Goal: Transaction & Acquisition: Purchase product/service

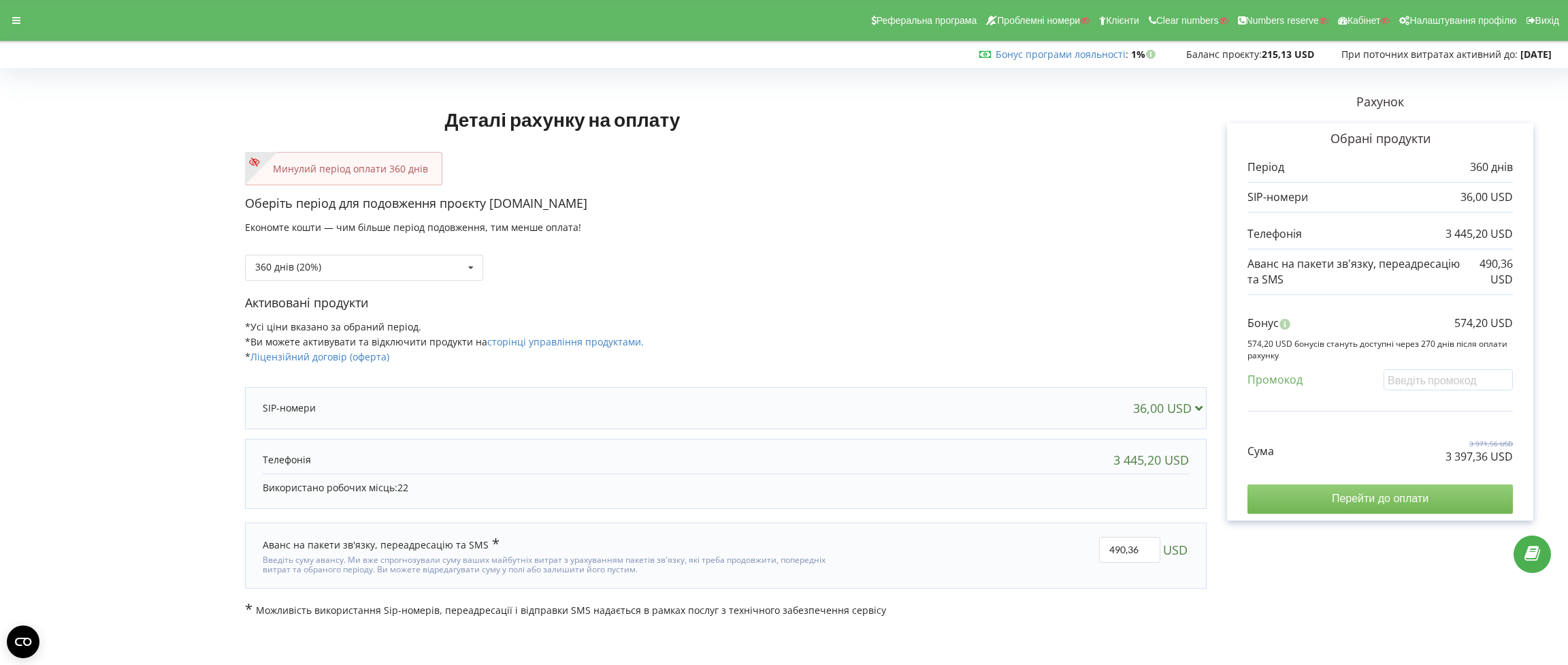
click at [1403, 497] on input "Перейти до оплати" at bounding box center [1380, 498] width 265 height 29
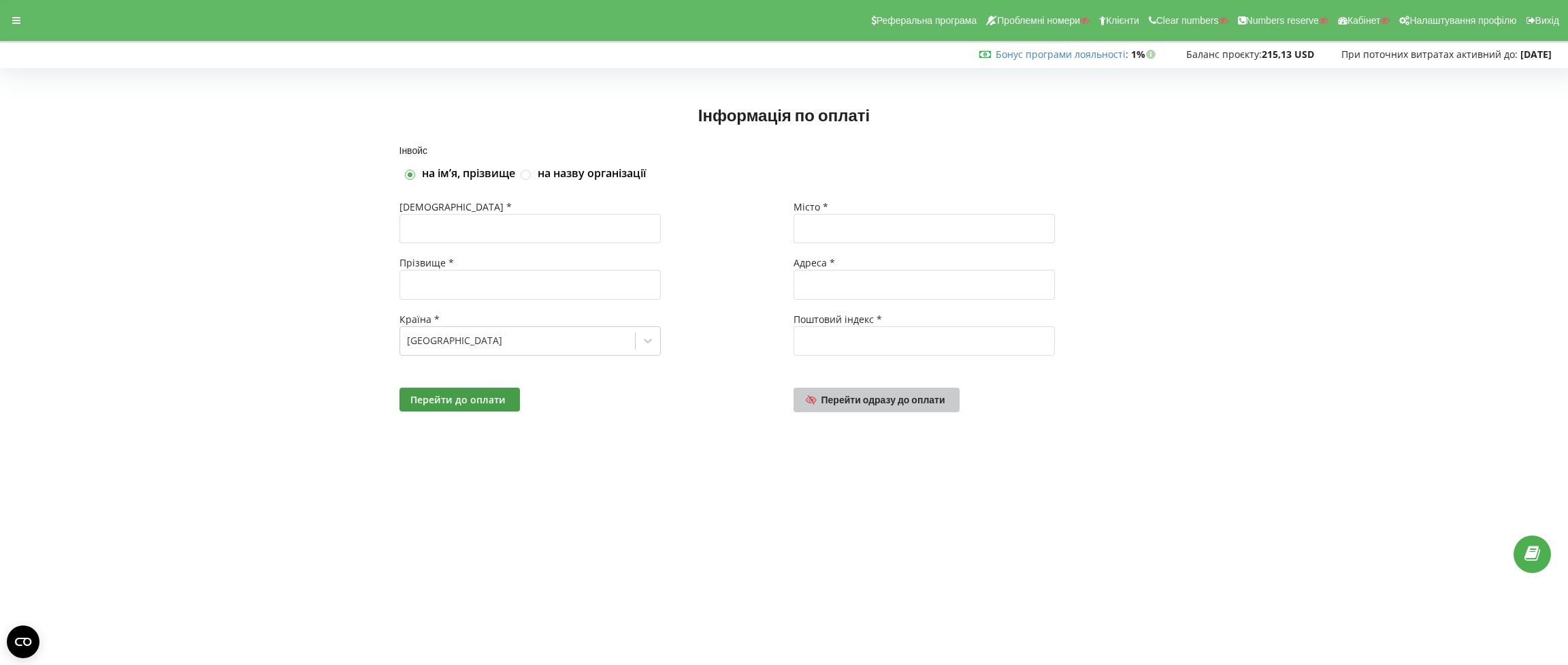
click at [888, 398] on span "Перейти одразу до оплати" at bounding box center [884, 399] width 124 height 12
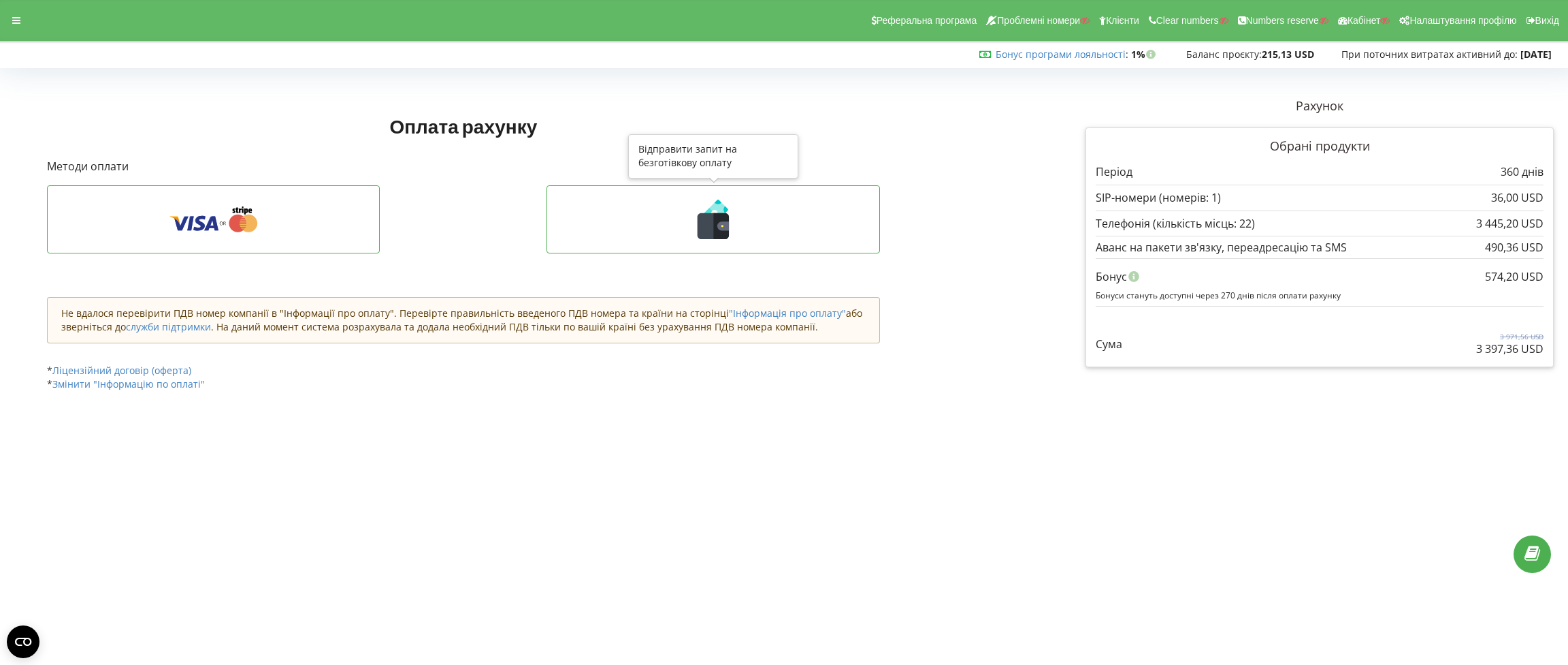
click at [696, 229] on icon at bounding box center [713, 219] width 305 height 40
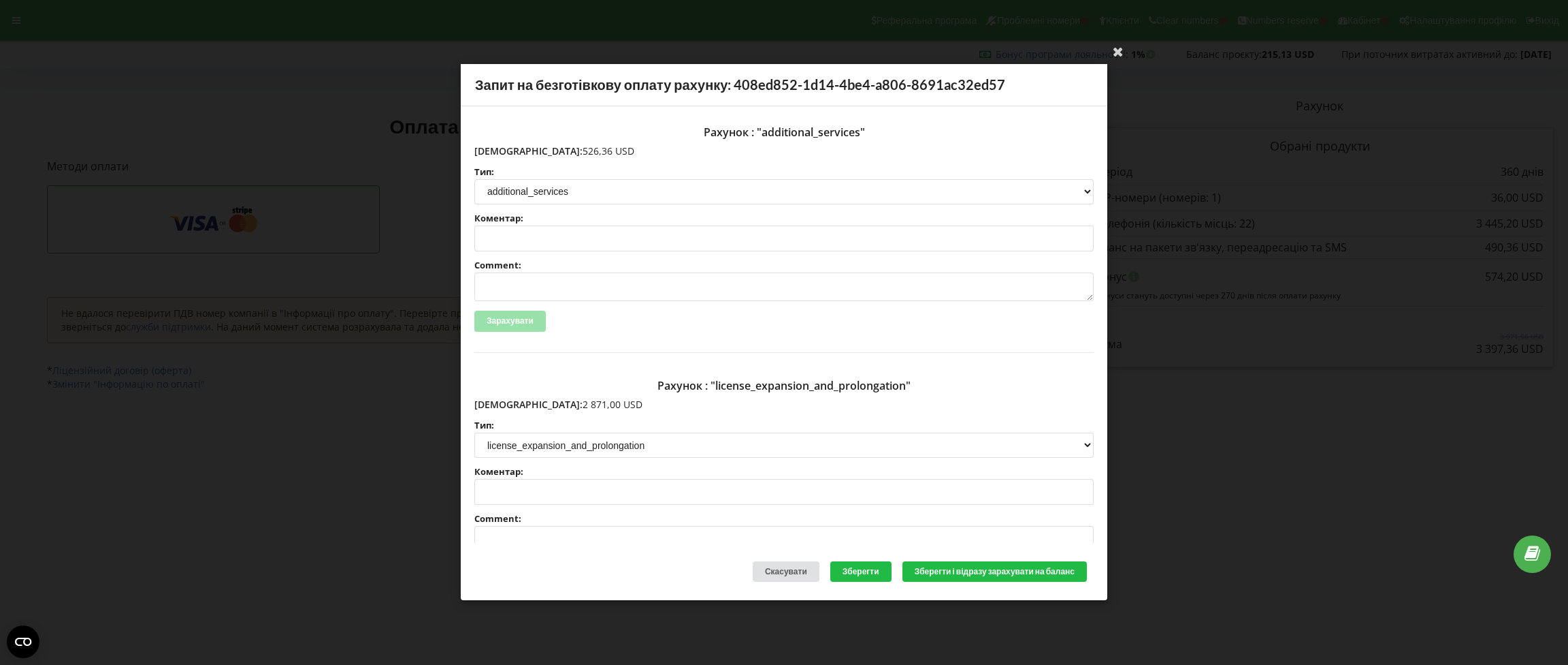
drag, startPoint x: 577, startPoint y: 151, endPoint x: 504, endPoint y: 150, distance: 73.0
click at [504, 150] on p "Сума: 526,36 USD" at bounding box center [784, 151] width 620 height 14
copy p "526,36 USD"
drag, startPoint x: 577, startPoint y: 402, endPoint x: 504, endPoint y: 398, distance: 73.1
click at [504, 398] on p "Сума: 2 871,00 USD" at bounding box center [784, 405] width 620 height 14
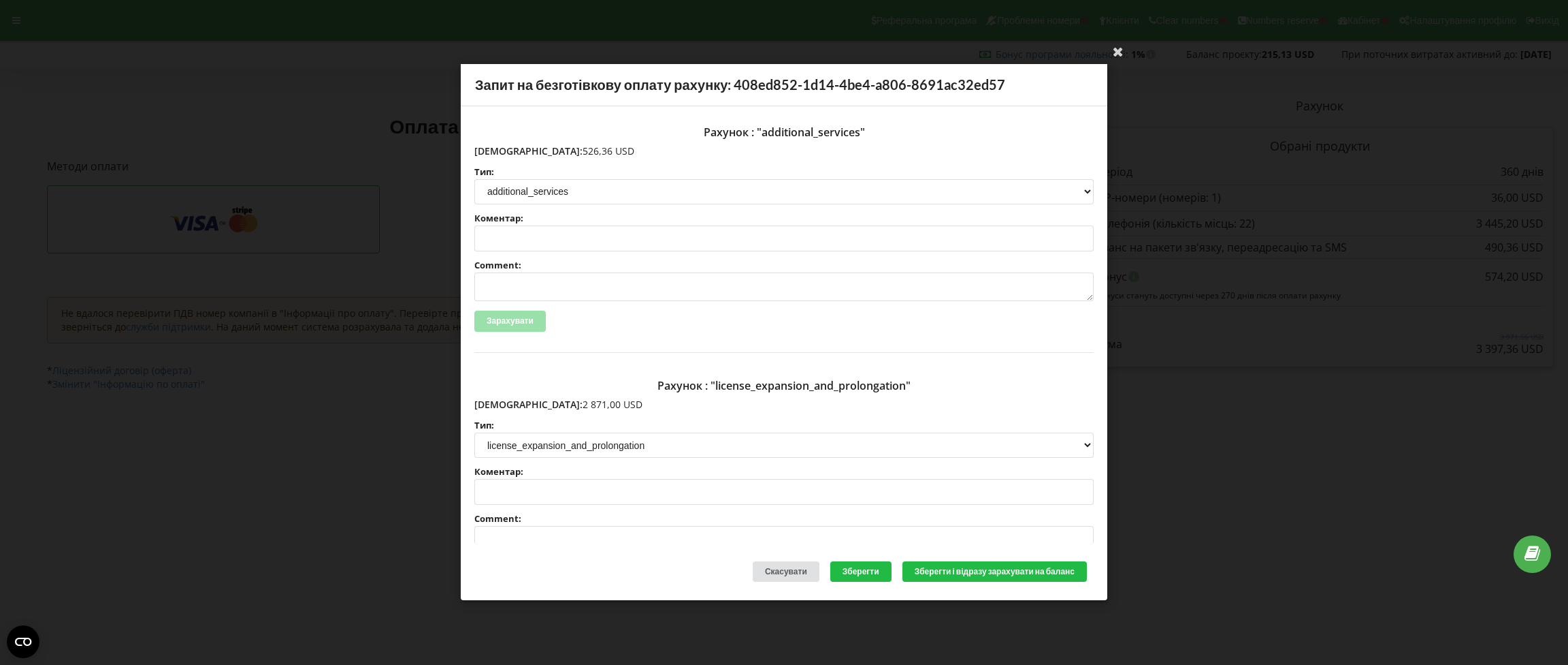
copy p "2 871,00 USD"
click at [1119, 48] on icon at bounding box center [1118, 51] width 22 height 22
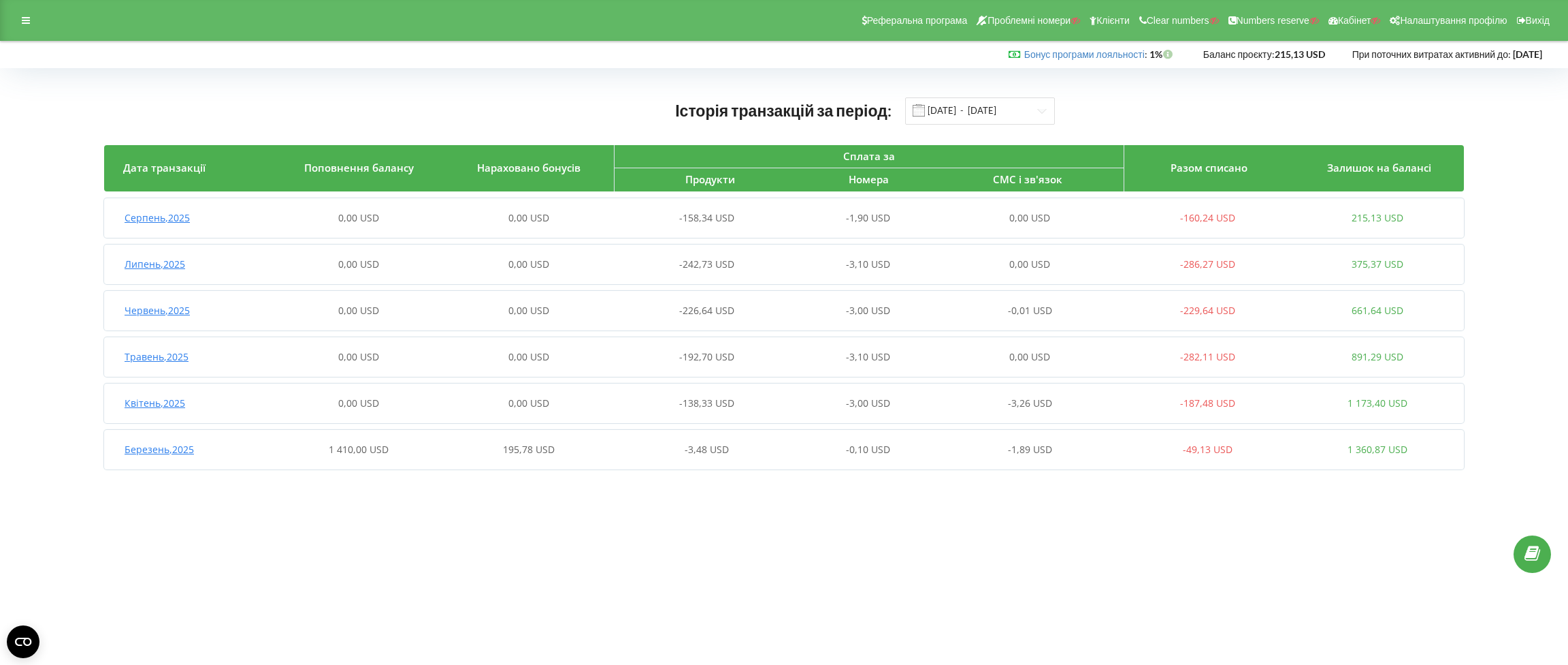
click at [162, 452] on span "Березень , 2025" at bounding box center [159, 449] width 69 height 13
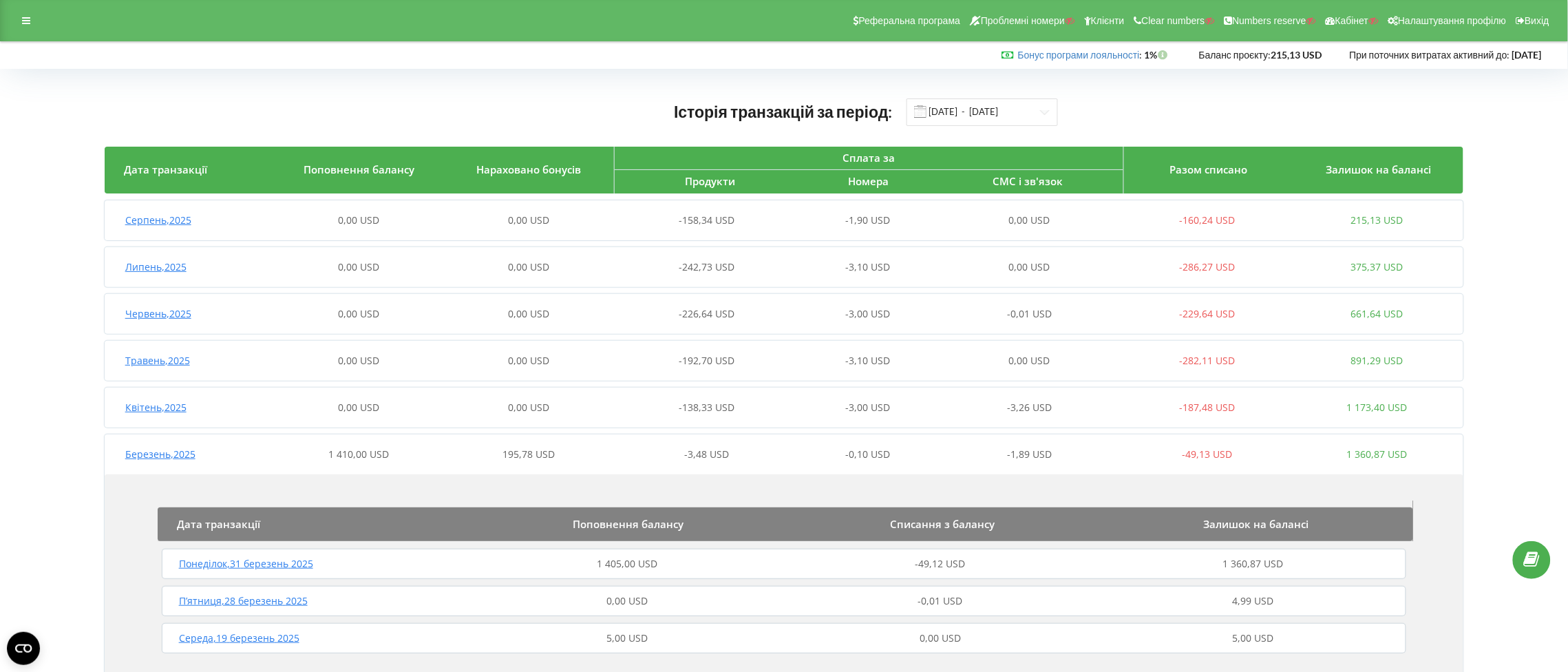
scroll to position [43, 0]
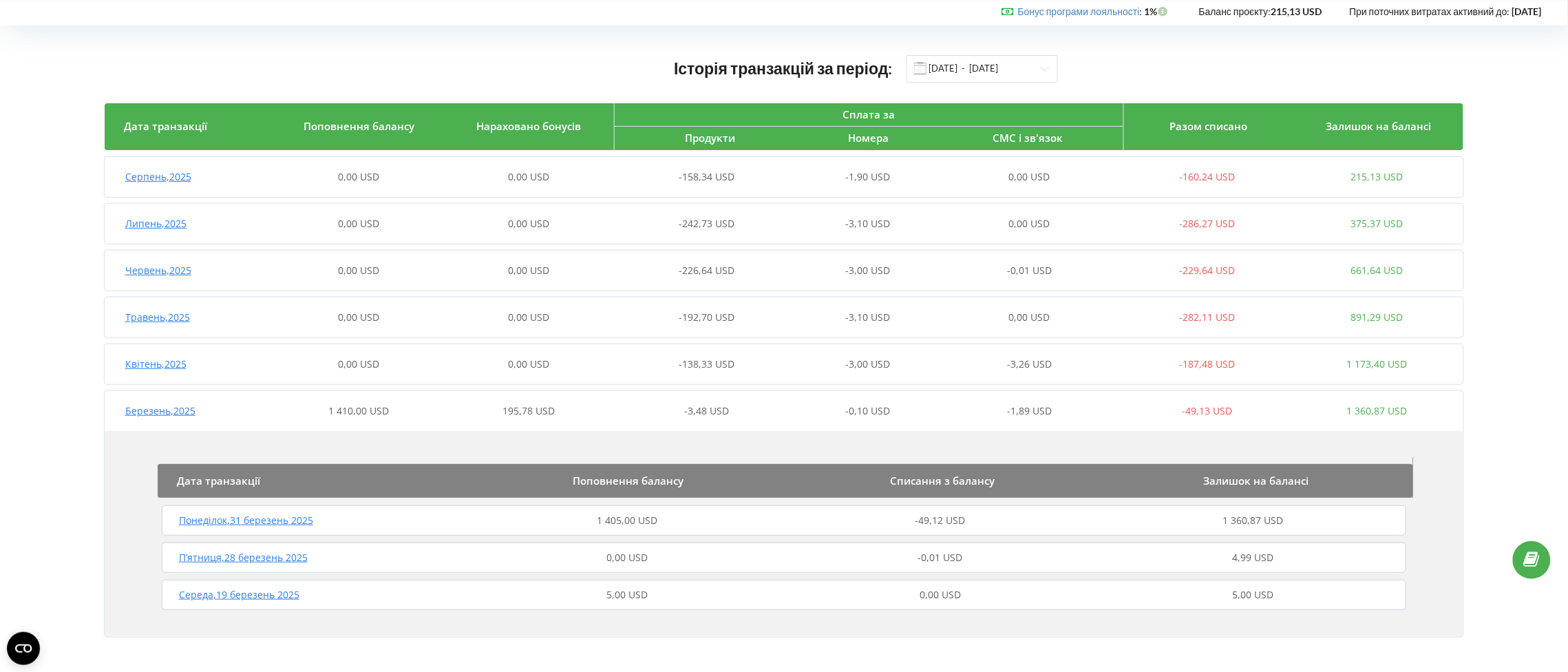
click at [263, 520] on span "Понеділок , 31 березень 2025" at bounding box center [246, 520] width 135 height 13
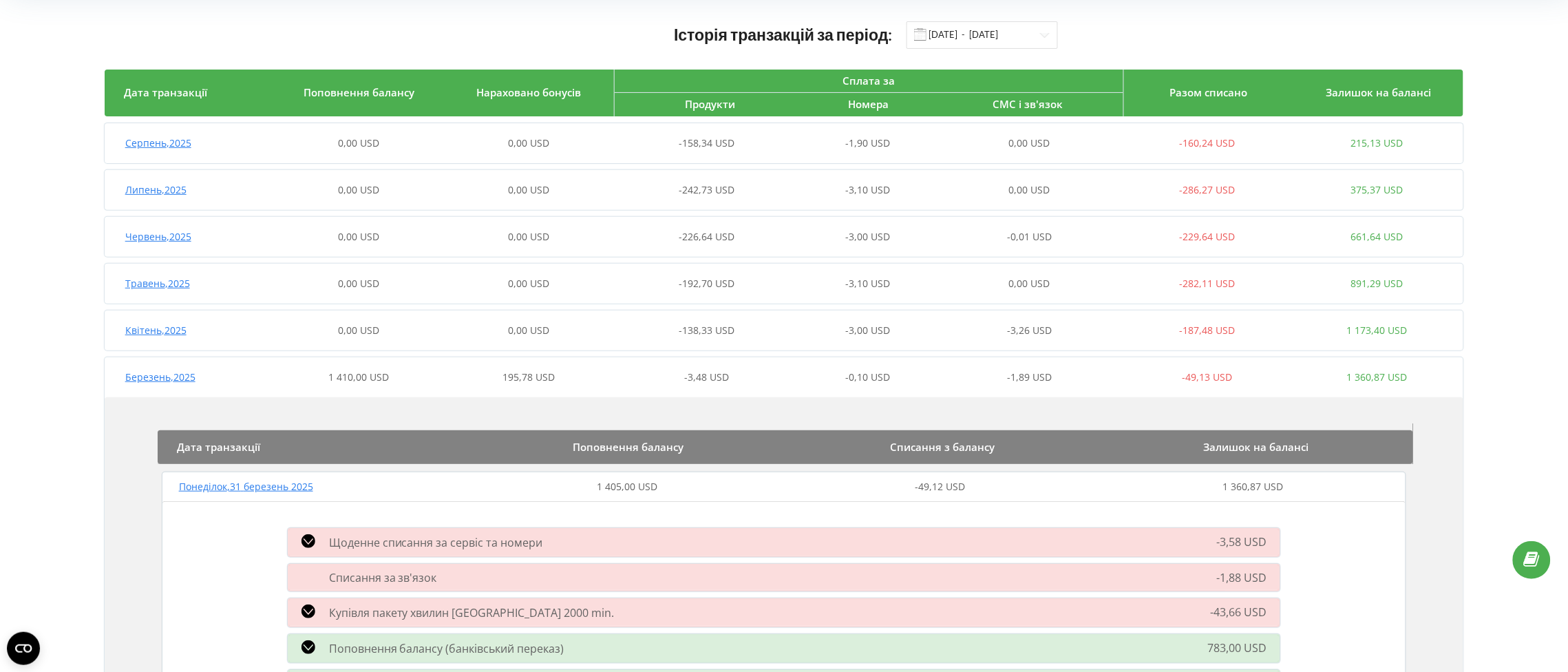
scroll to position [257, 0]
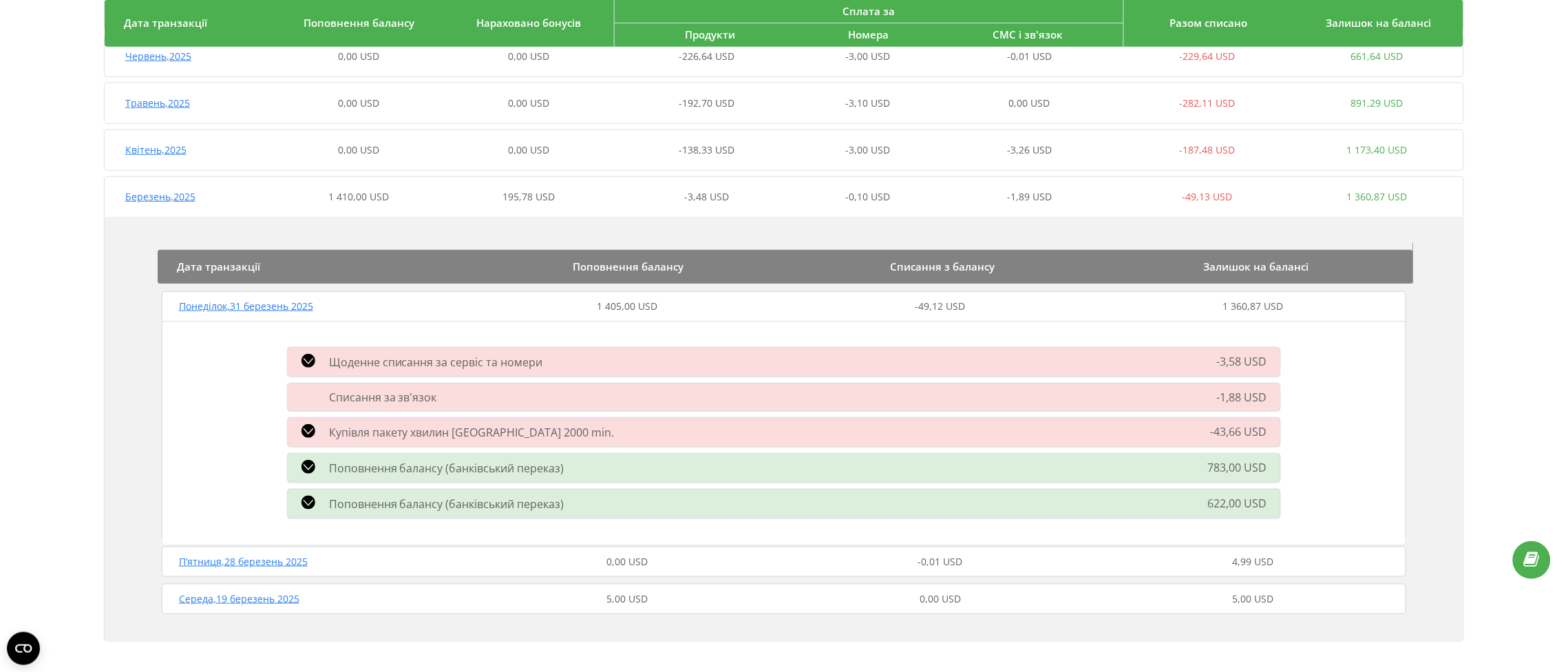
click at [307, 460] on icon at bounding box center [309, 467] width 14 height 14
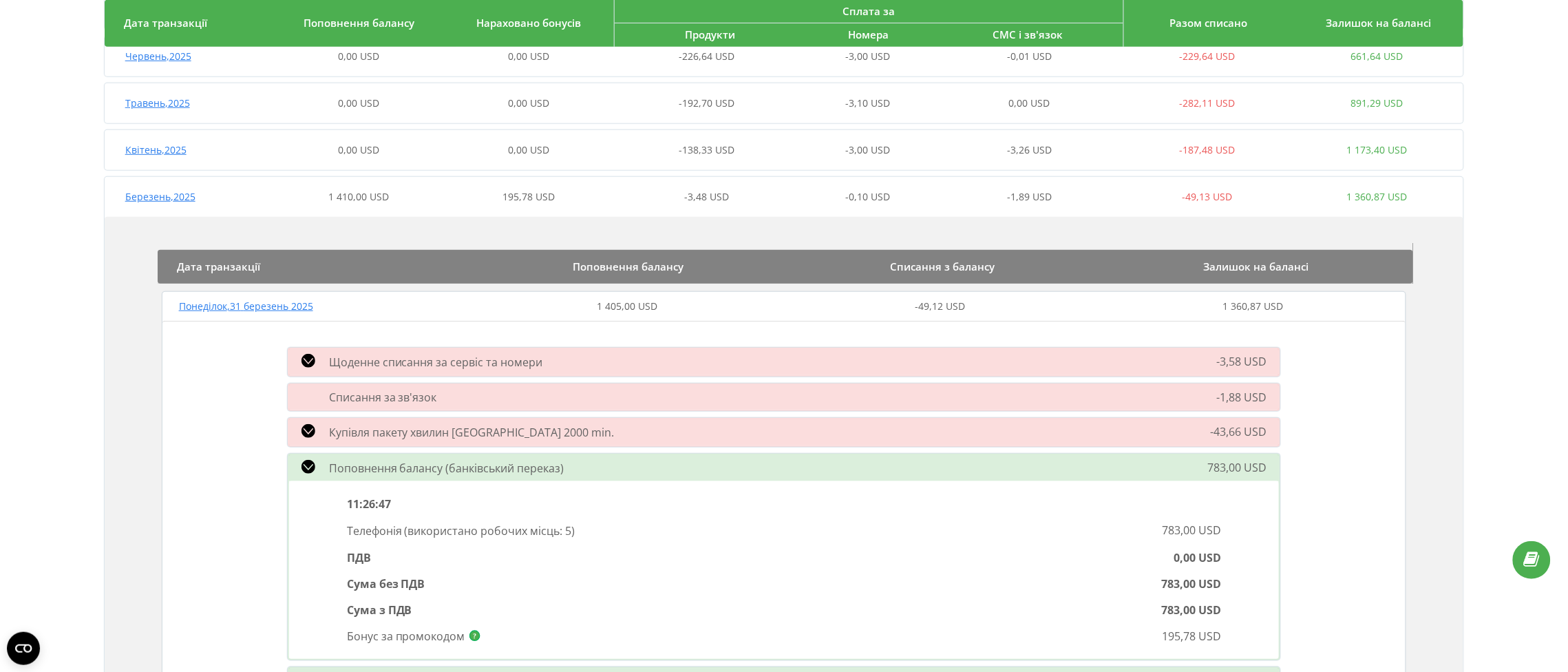
scroll to position [361, 0]
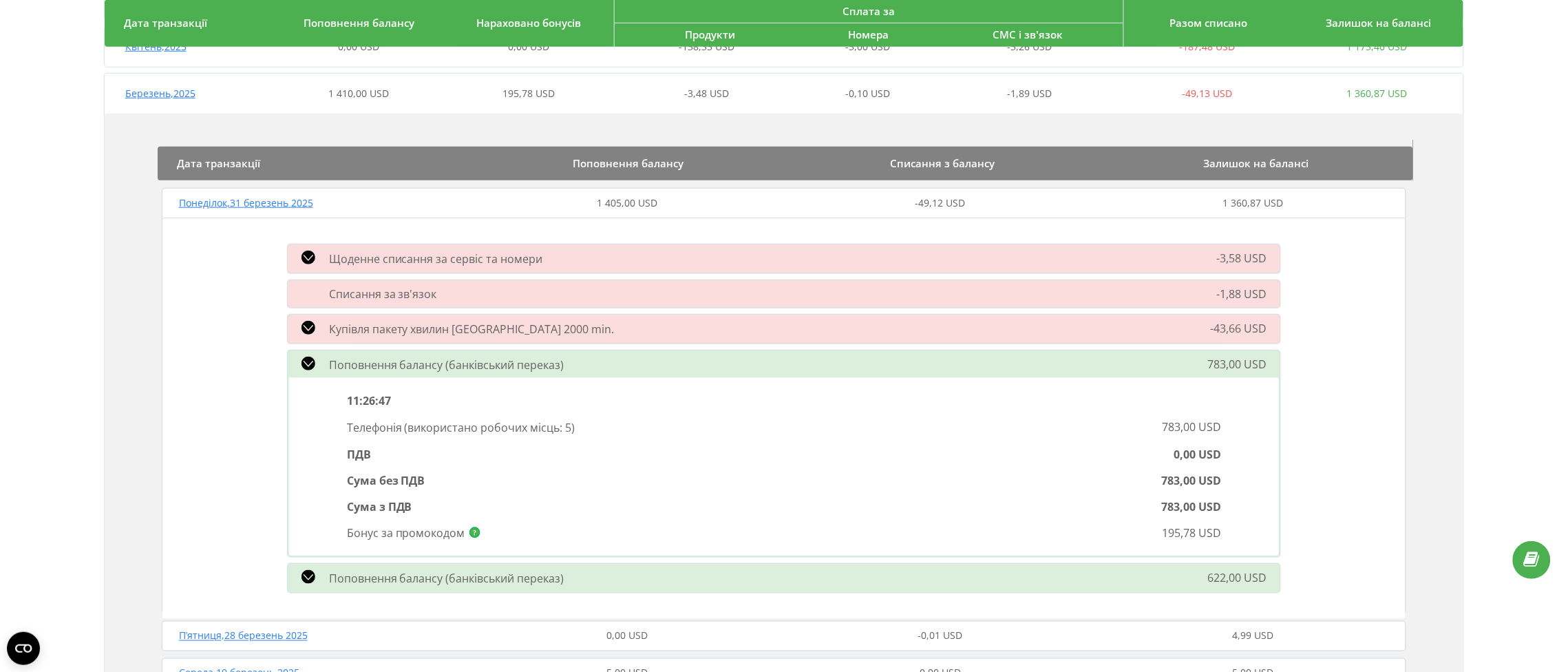
click at [311, 570] on icon at bounding box center [309, 577] width 14 height 14
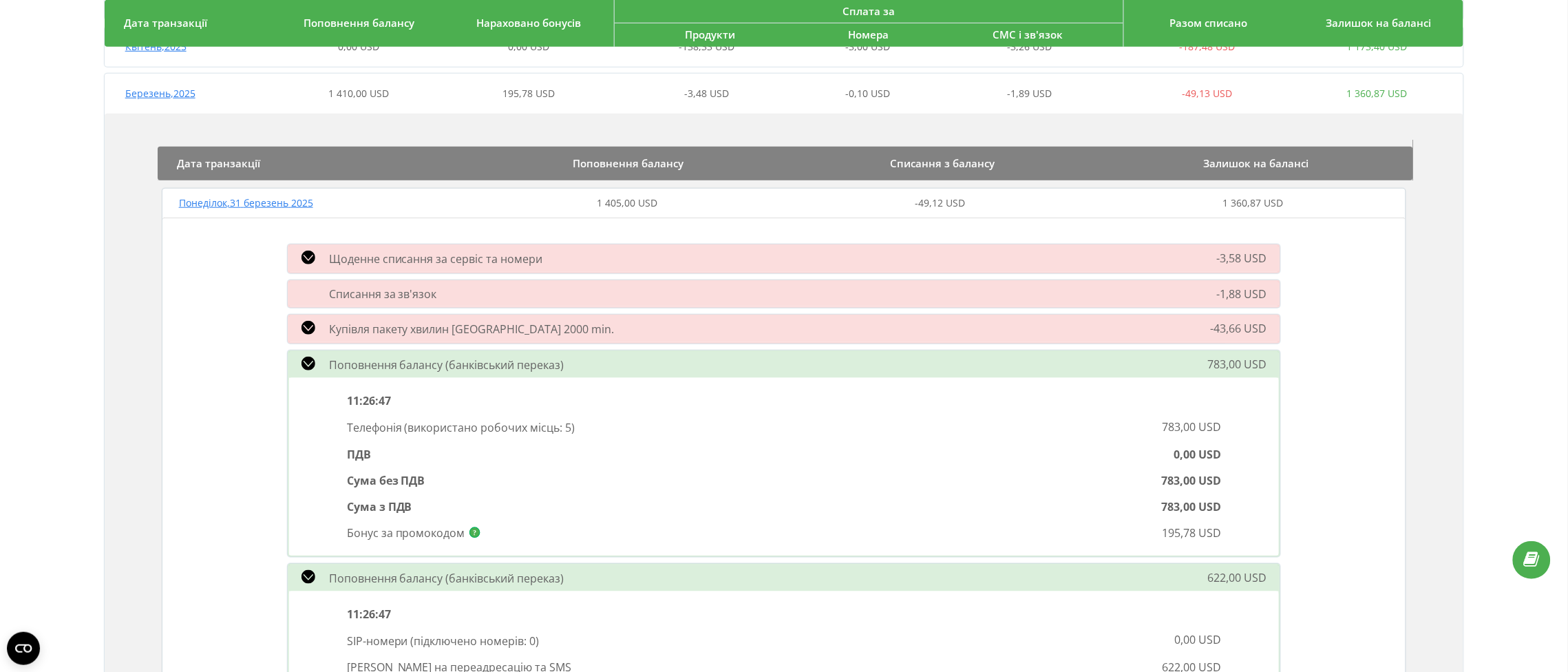
scroll to position [464, 0]
